Goal: Task Accomplishment & Management: Use online tool/utility

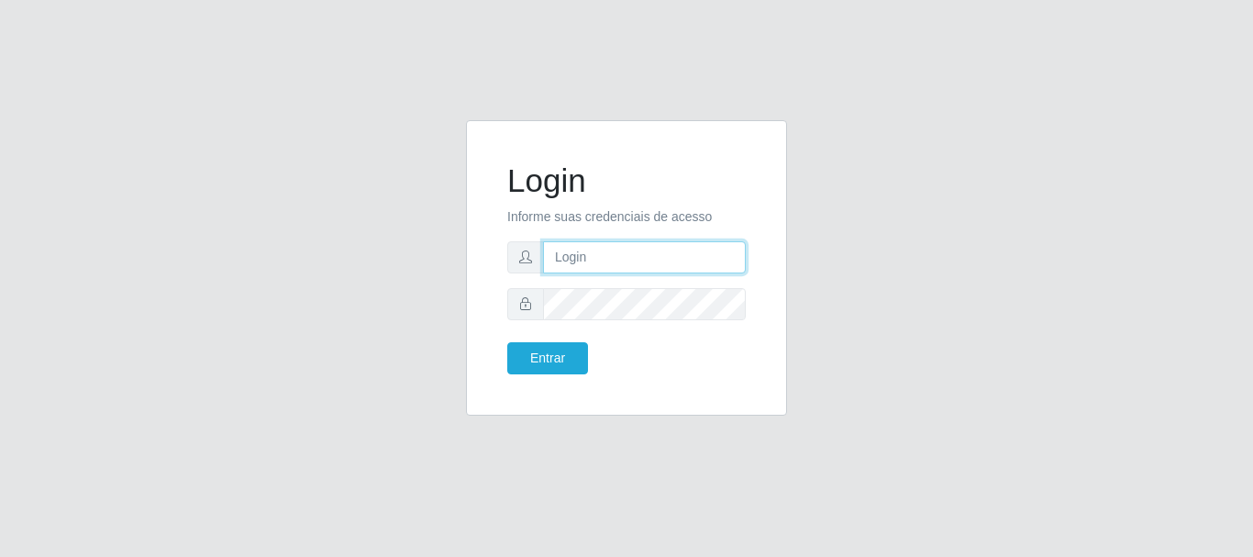
click at [571, 260] on input "text" at bounding box center [644, 257] width 203 height 32
type input "ritaiwof@B5"
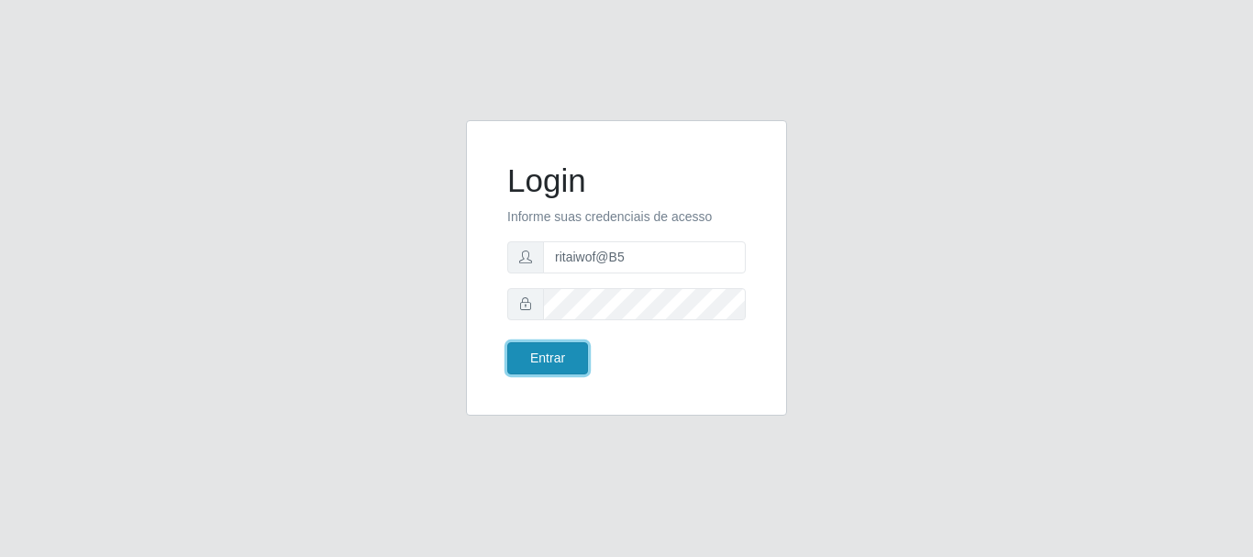
click at [568, 354] on button "Entrar" at bounding box center [547, 358] width 81 height 32
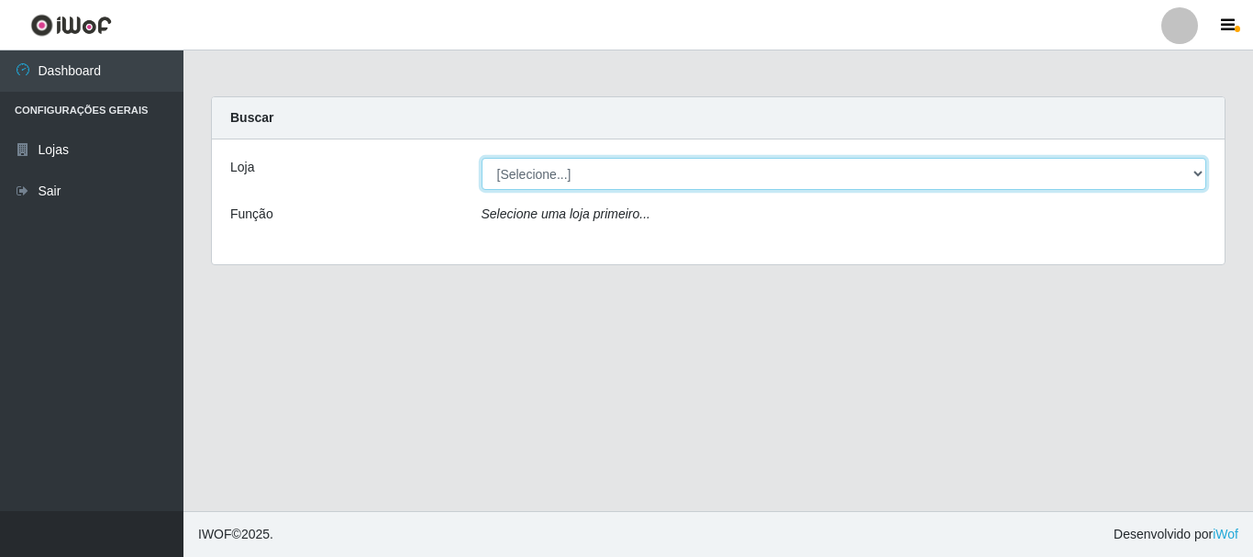
click at [637, 177] on select "[Selecione...] Bemais Supermercados - B5 Anatólia" at bounding box center [843, 174] width 725 height 32
select select "405"
click at [481, 158] on select "[Selecione...] Bemais Supermercados - B5 Anatólia" at bounding box center [843, 174] width 725 height 32
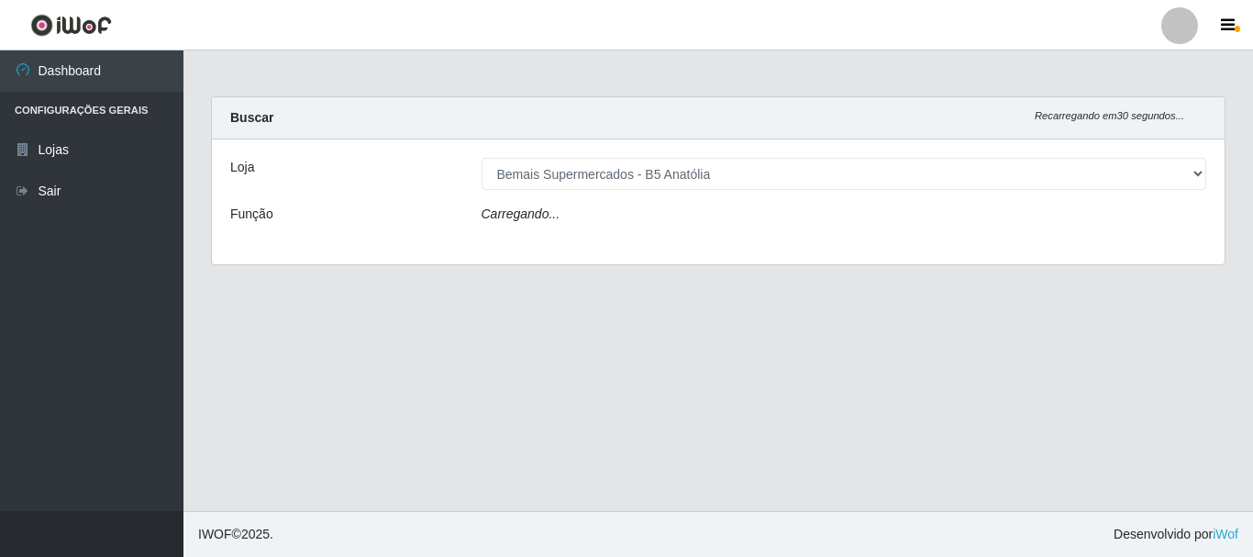
click at [643, 221] on div "Carregando..." at bounding box center [844, 218] width 753 height 27
click at [643, 204] on div "Loja [Selecione...] Bemais Supermercados - B5 Anatólia Função Carregando..." at bounding box center [718, 201] width 1012 height 125
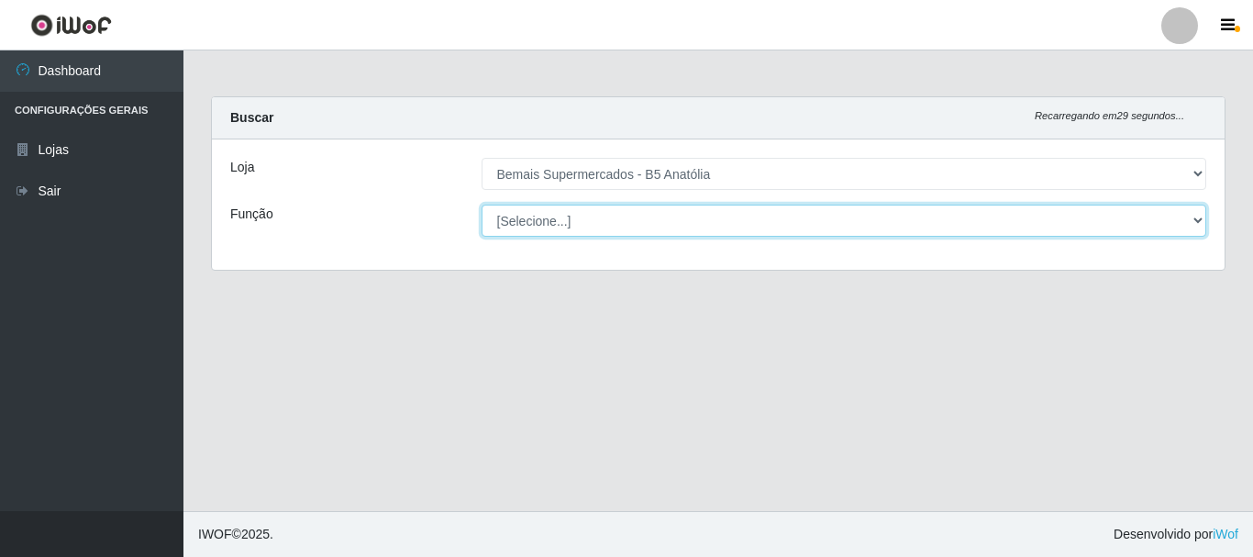
click at [644, 212] on select "[Selecione...] ASG ASG + ASG ++ Auxiliar de Estacionamento Auxiliar de Estacion…" at bounding box center [843, 221] width 725 height 32
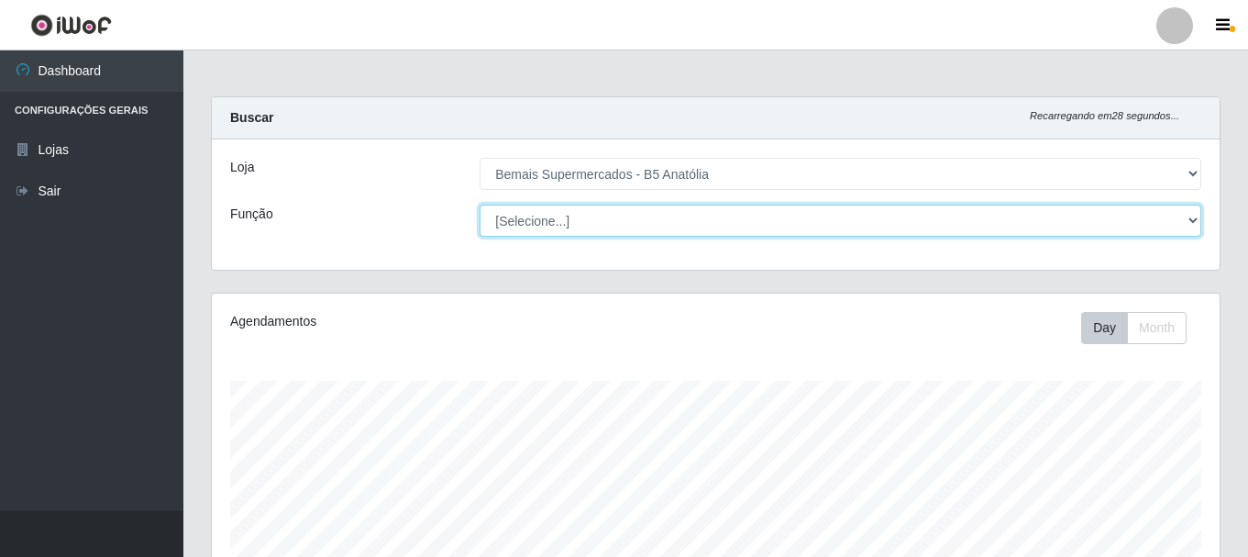
scroll to position [381, 1008]
select select "82"
click at [480, 205] on select "[Selecione...] ASG ASG + ASG ++ Auxiliar de Estacionamento Auxiliar de Estacion…" at bounding box center [841, 221] width 722 height 32
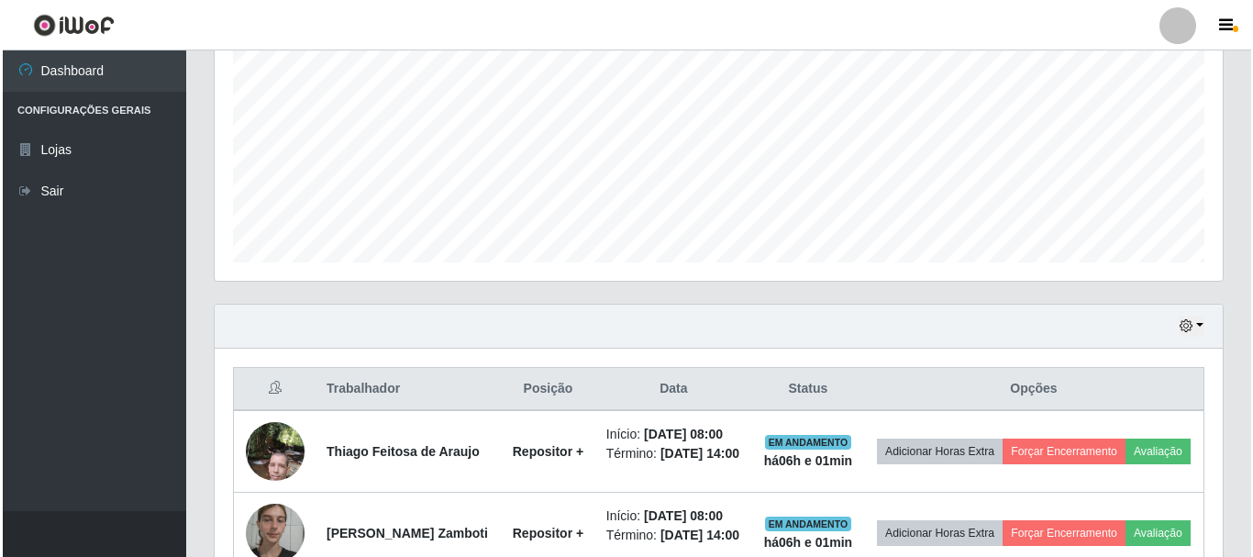
scroll to position [525, 0]
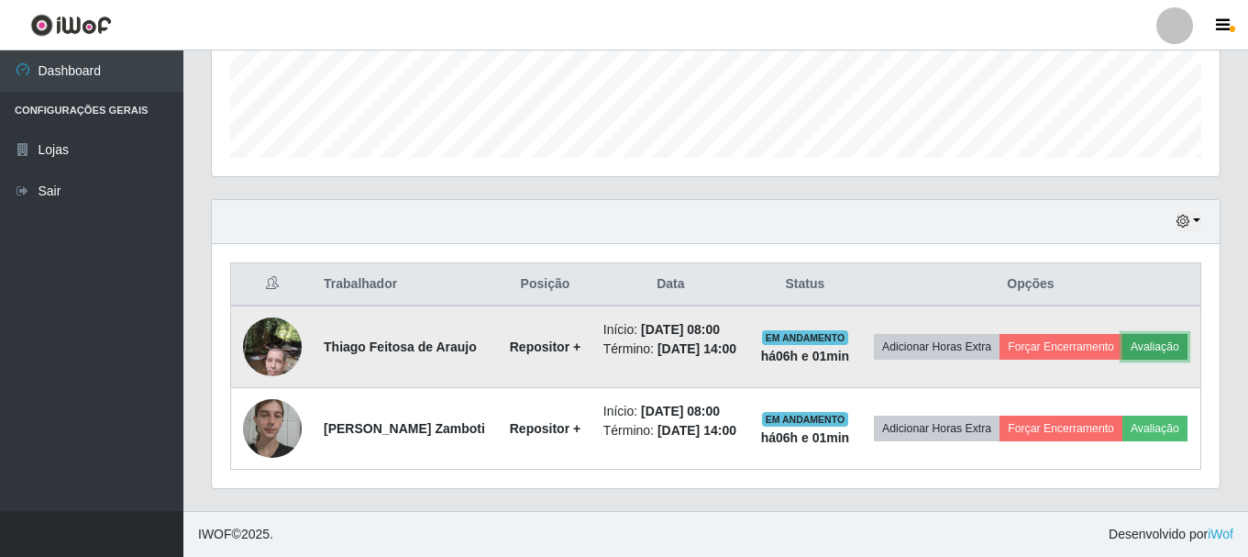
click at [1123, 343] on button "Avaliação" at bounding box center [1155, 347] width 65 height 26
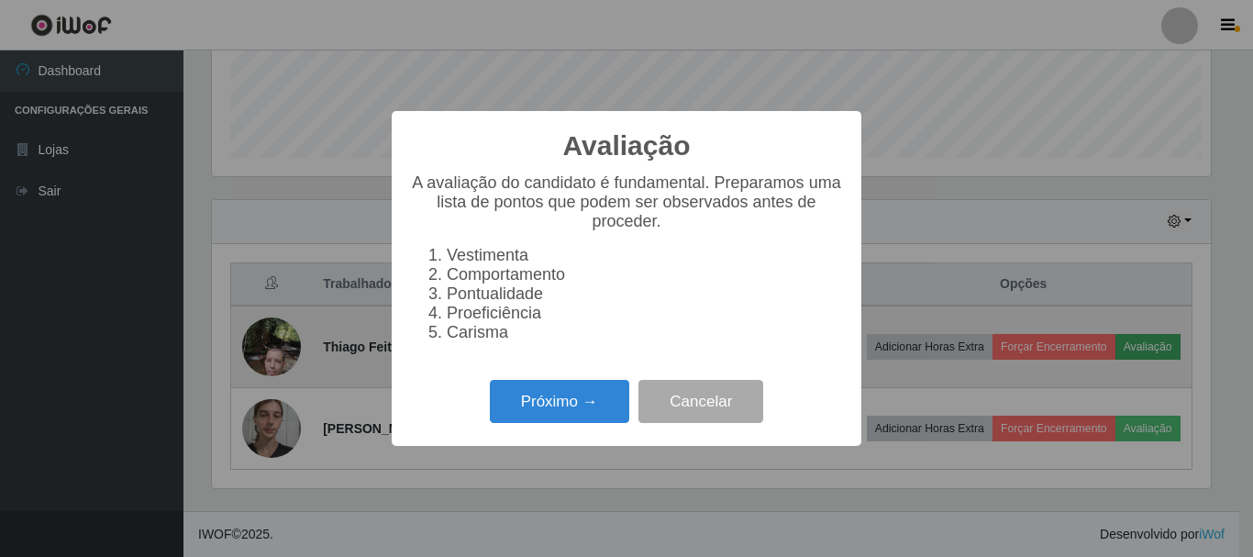
scroll to position [381, 999]
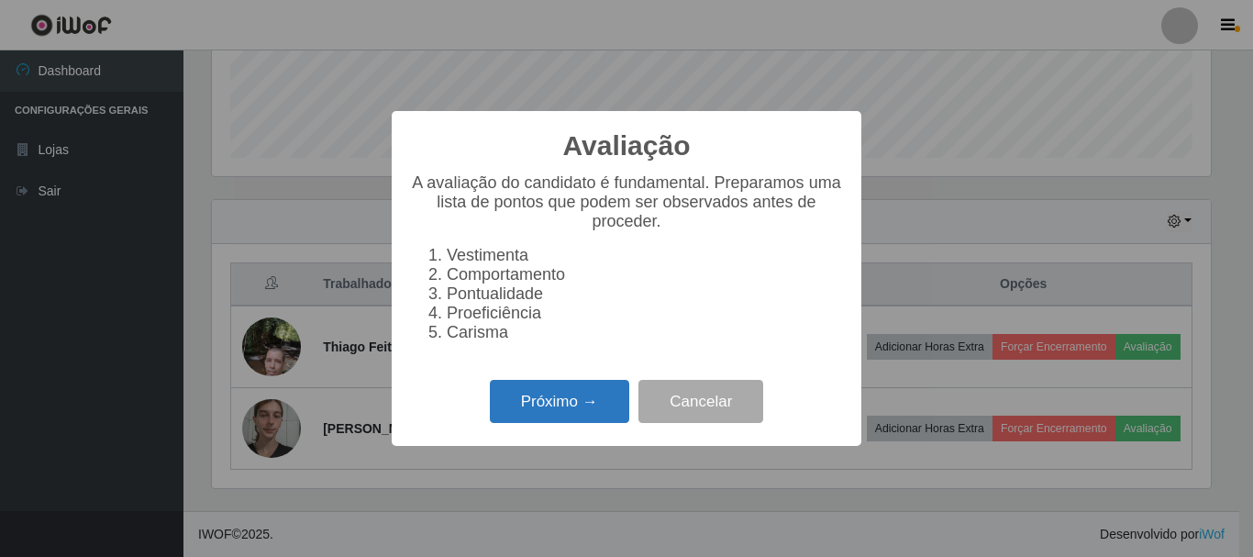
click at [597, 414] on button "Próximo →" at bounding box center [559, 401] width 139 height 43
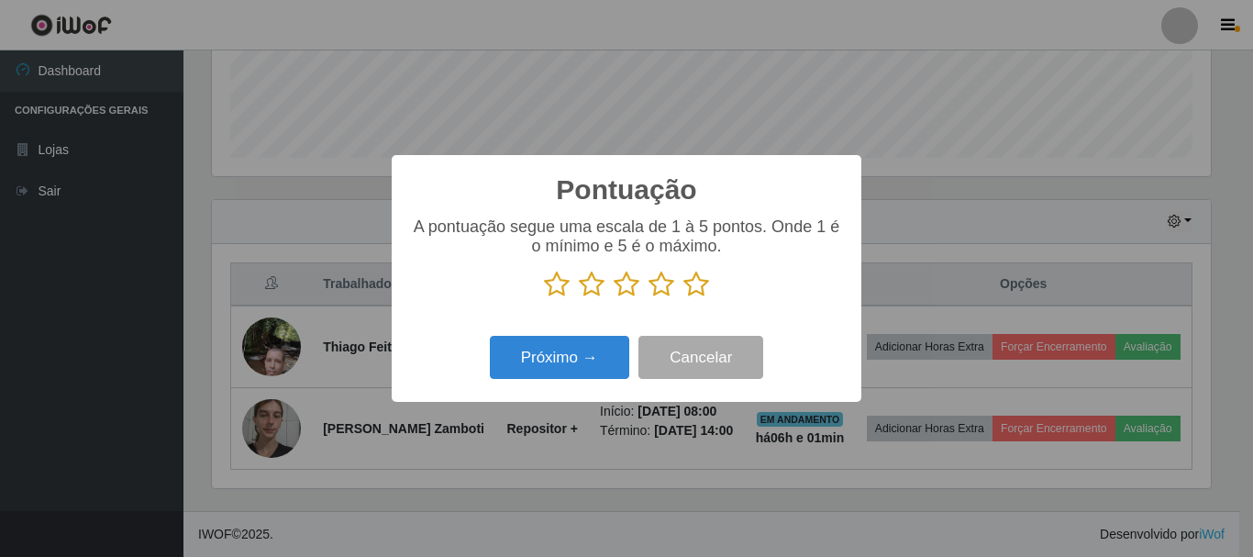
scroll to position [916709, 916091]
click at [702, 280] on icon at bounding box center [696, 285] width 26 height 28
click at [683, 298] on input "radio" at bounding box center [683, 298] width 0 height 0
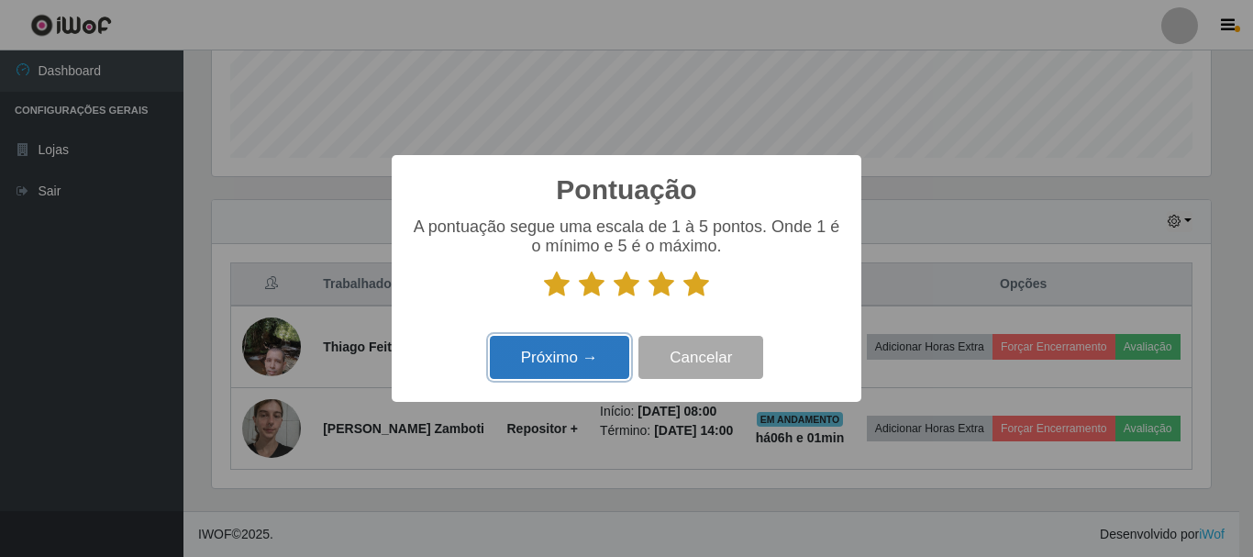
click at [567, 364] on button "Próximo →" at bounding box center [559, 357] width 139 height 43
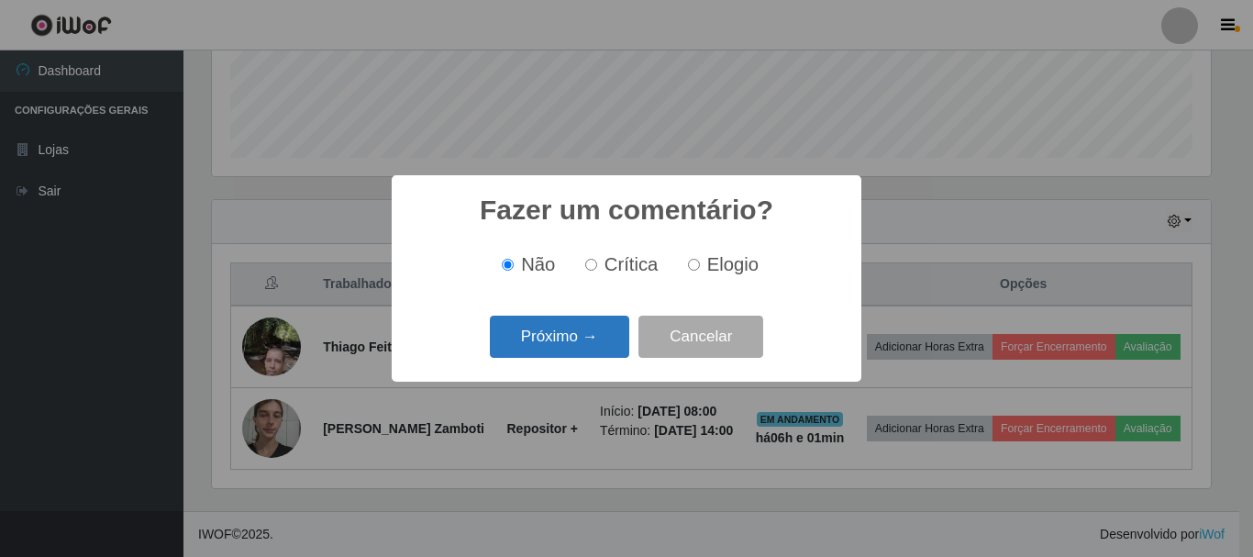
click at [603, 326] on button "Próximo →" at bounding box center [559, 336] width 139 height 43
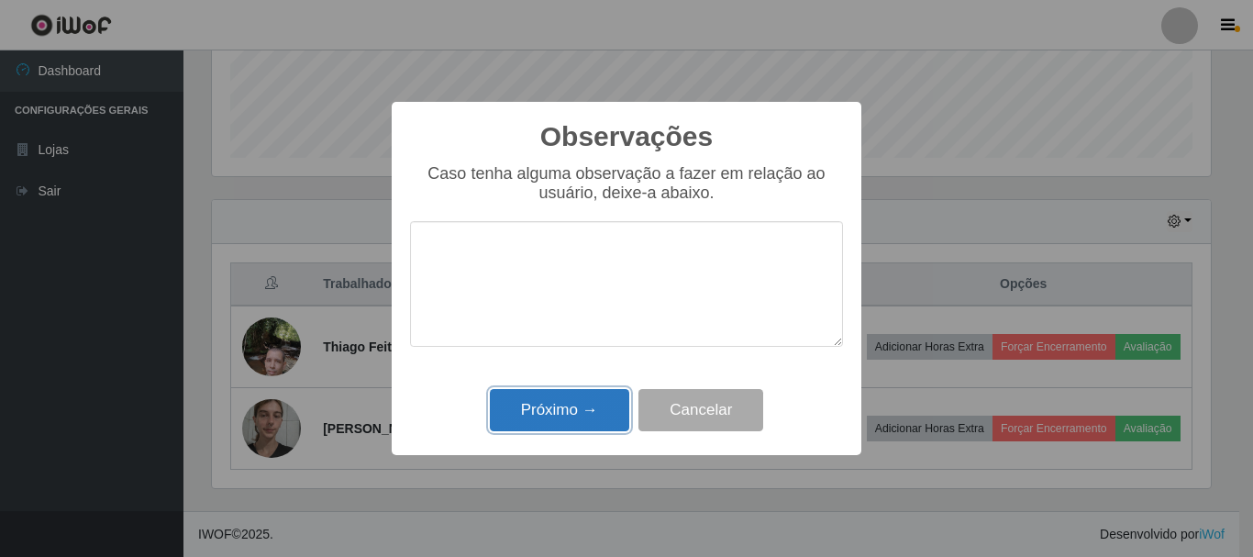
click at [584, 415] on button "Próximo →" at bounding box center [559, 410] width 139 height 43
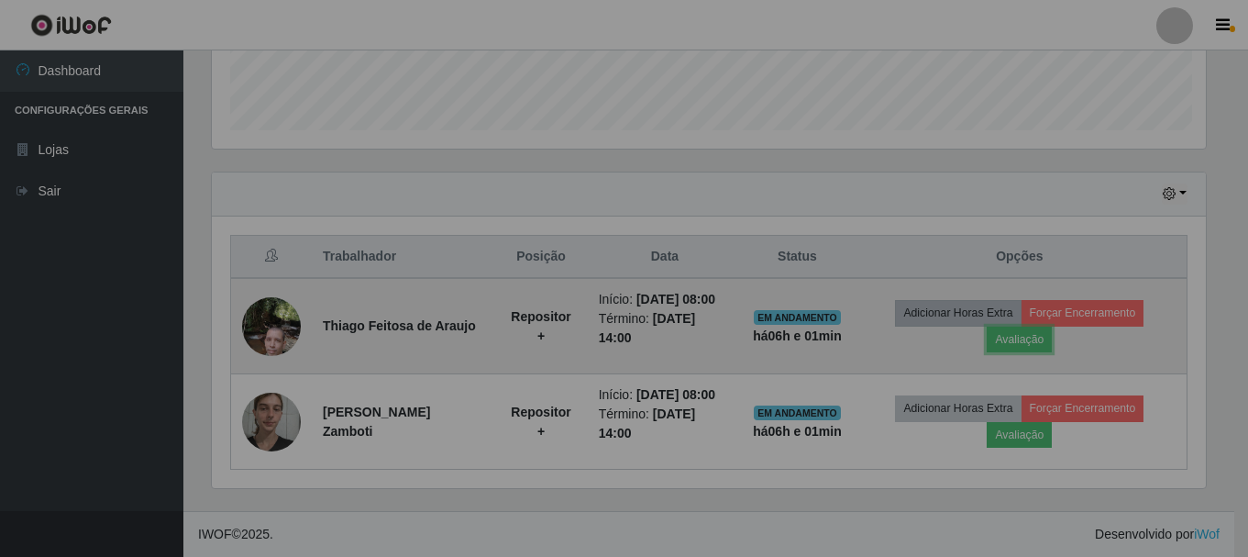
scroll to position [381, 1008]
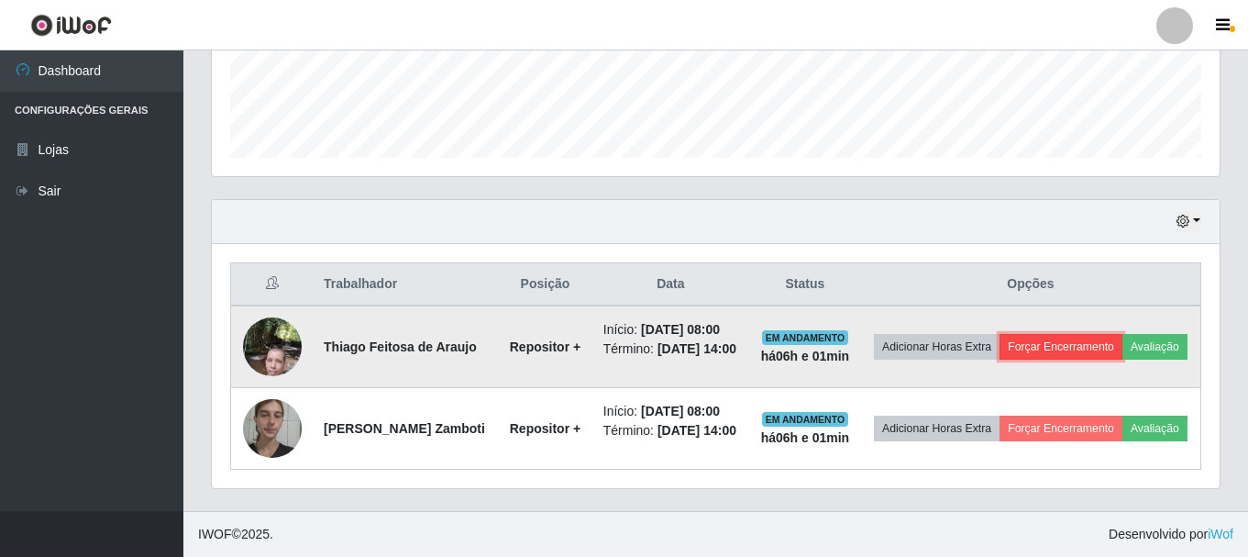
click at [1049, 334] on button "Forçar Encerramento" at bounding box center [1061, 347] width 123 height 26
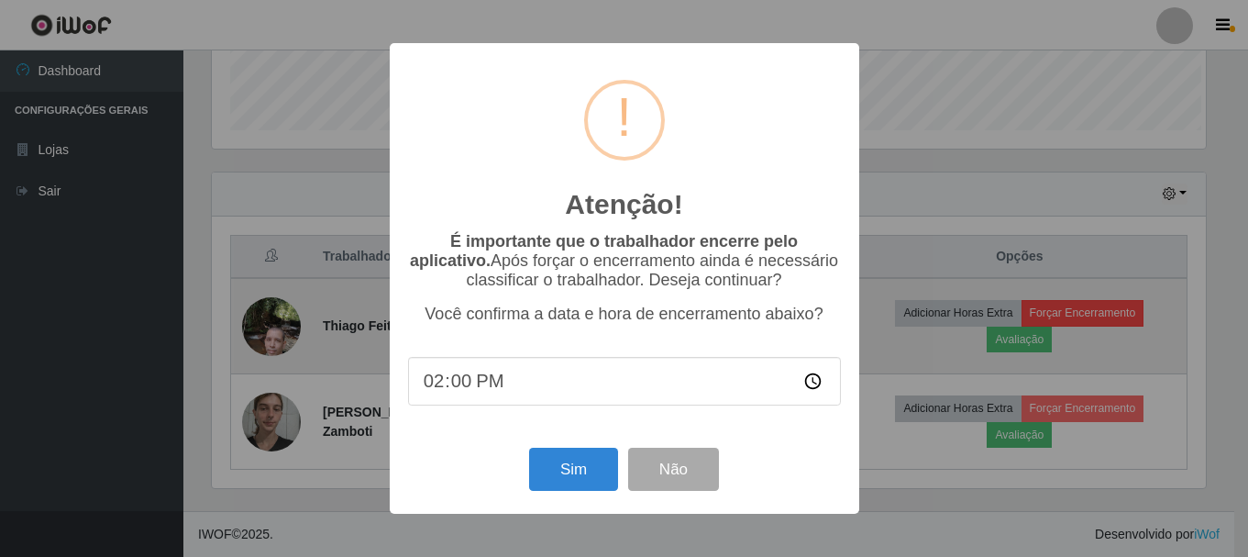
scroll to position [381, 999]
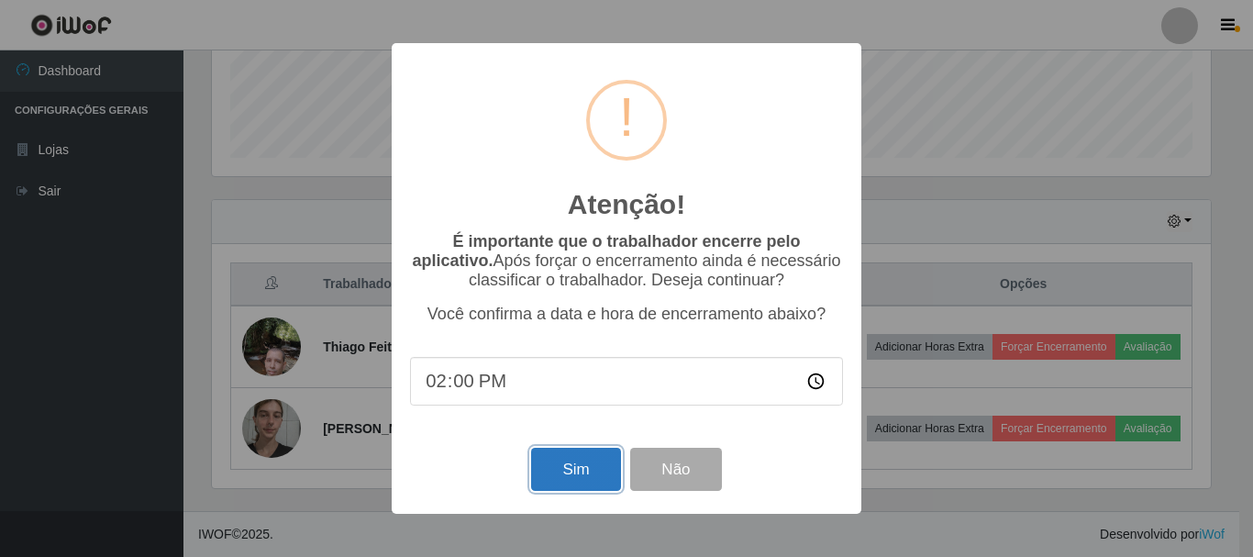
click at [569, 478] on button "Sim" at bounding box center [575, 469] width 89 height 43
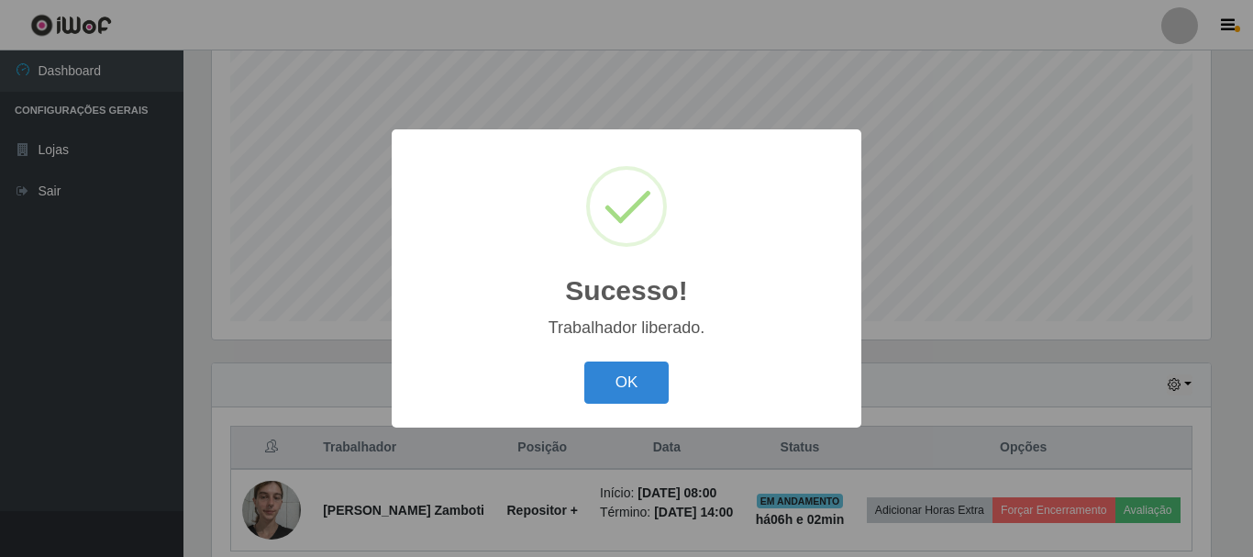
click at [584, 361] on button "OK" at bounding box center [626, 382] width 85 height 43
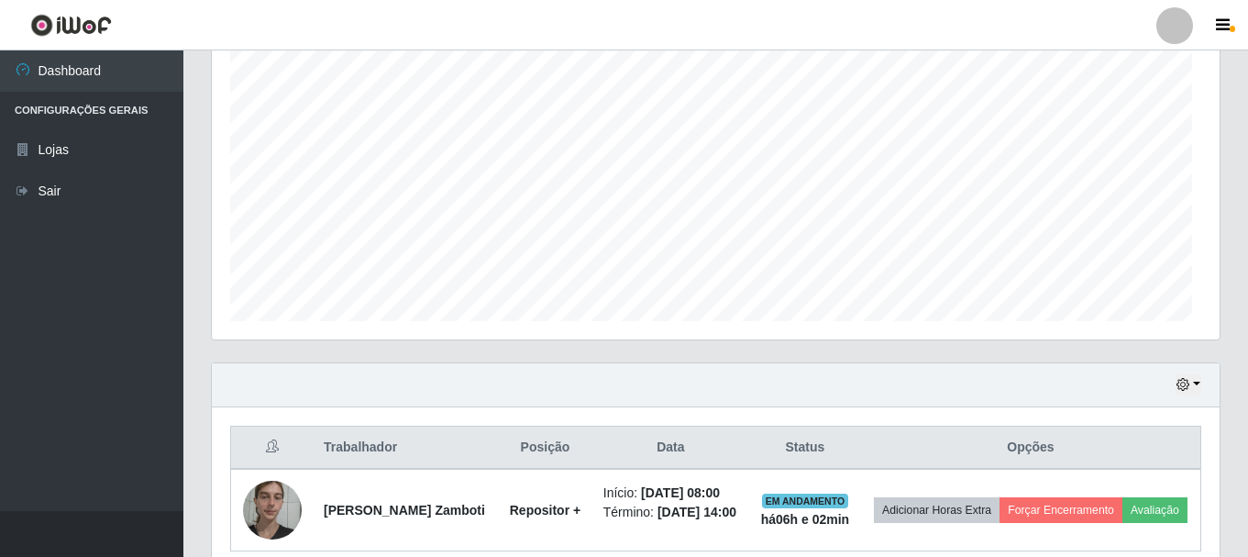
scroll to position [381, 1008]
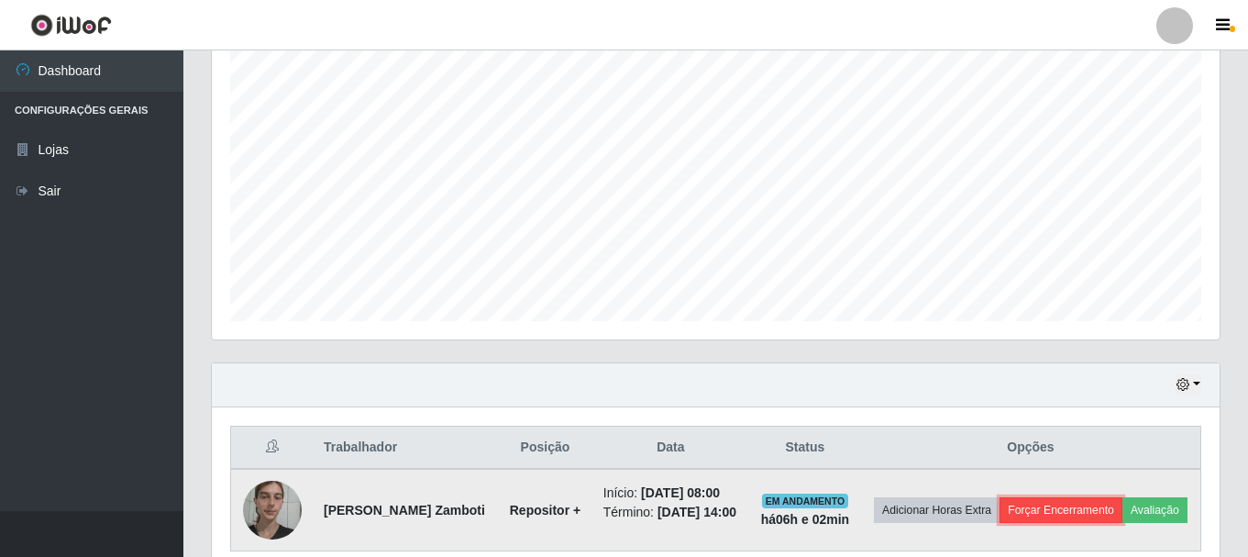
click at [1097, 497] on button "Forçar Encerramento" at bounding box center [1061, 510] width 123 height 26
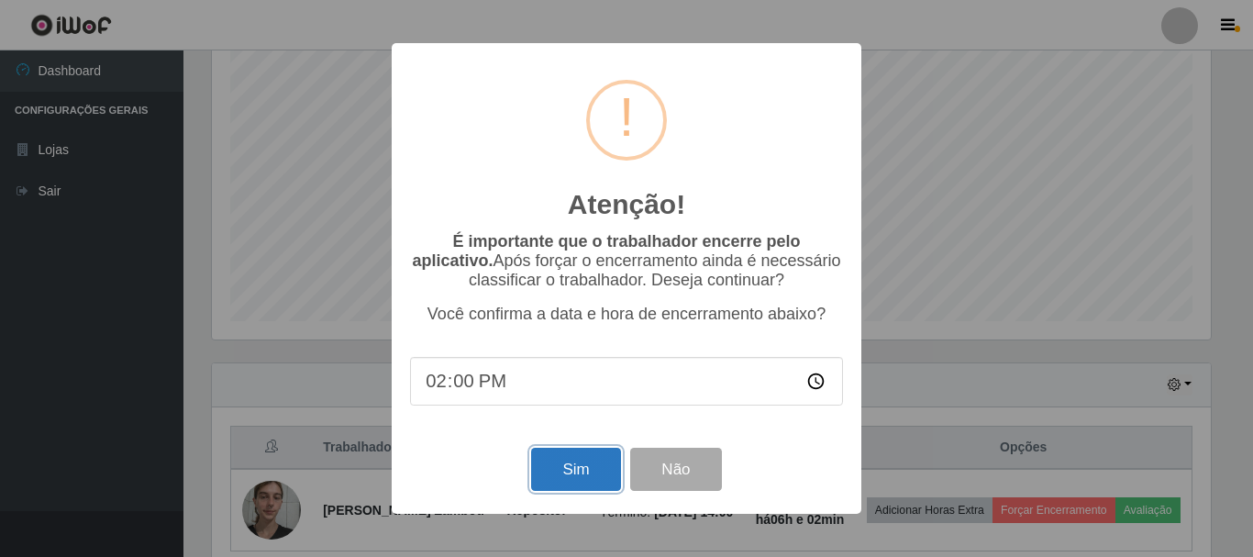
click at [617, 460] on button "Sim" at bounding box center [575, 469] width 89 height 43
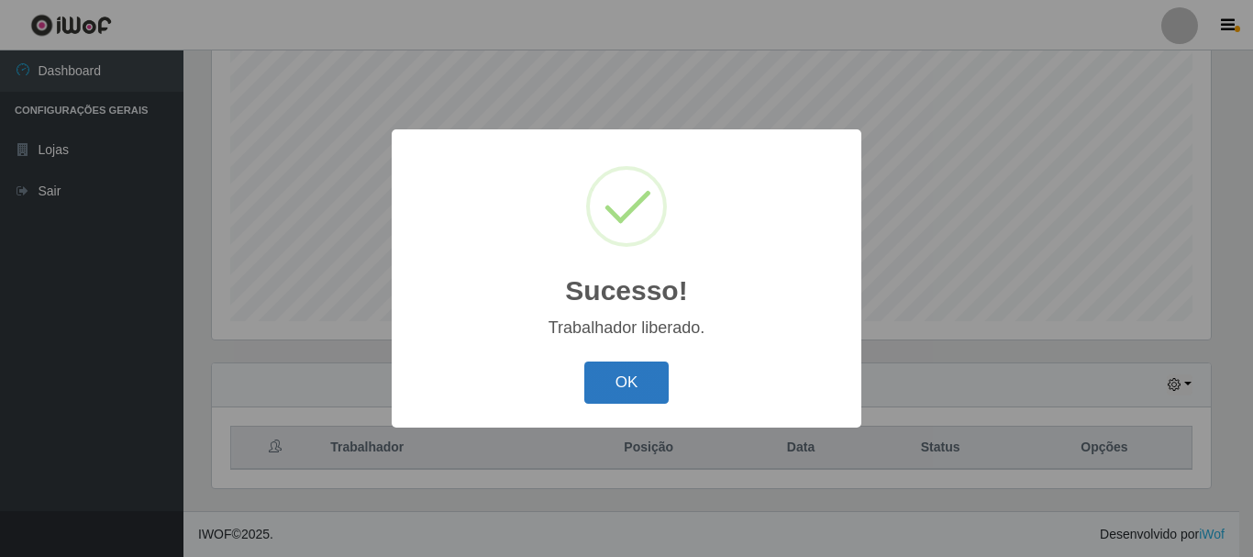
click at [639, 384] on button "OK" at bounding box center [626, 382] width 85 height 43
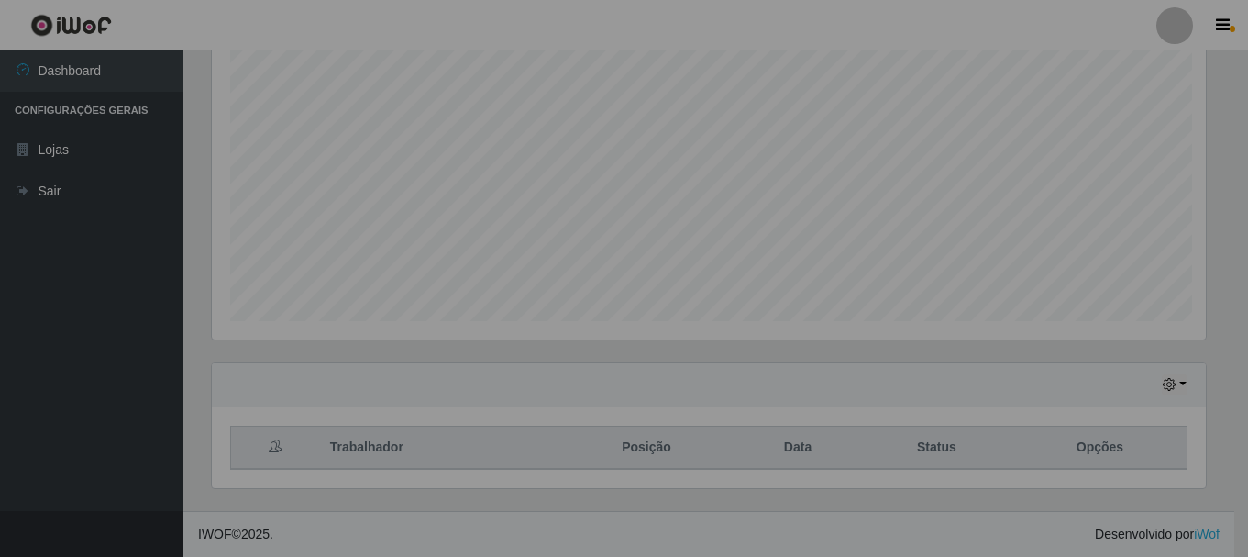
scroll to position [381, 1008]
